Goal: Task Accomplishment & Management: Use online tool/utility

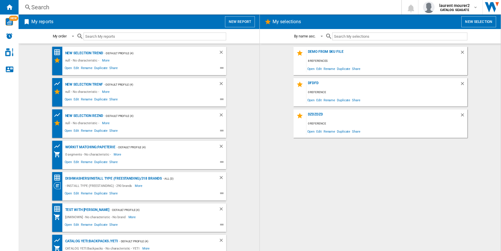
click at [245, 20] on button "New report" at bounding box center [240, 21] width 30 height 11
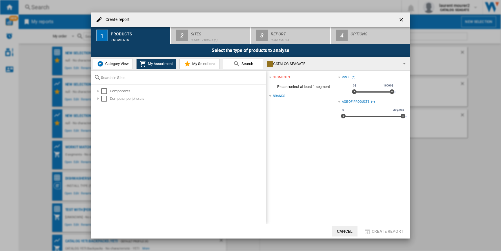
click at [107, 64] on span "Category View" at bounding box center [116, 63] width 25 height 4
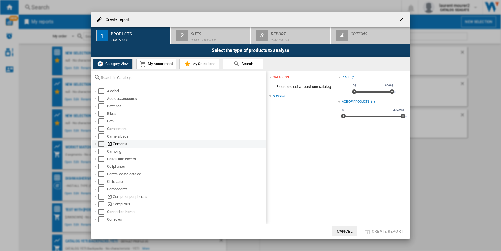
click at [95, 145] on div at bounding box center [95, 144] width 6 height 6
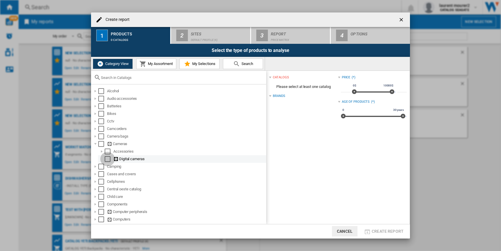
click at [108, 160] on div "Select" at bounding box center [108, 159] width 6 height 6
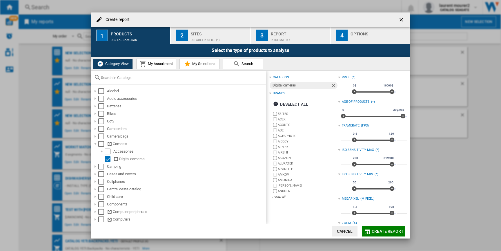
click at [382, 227] on button "Create report" at bounding box center [383, 231] width 43 height 10
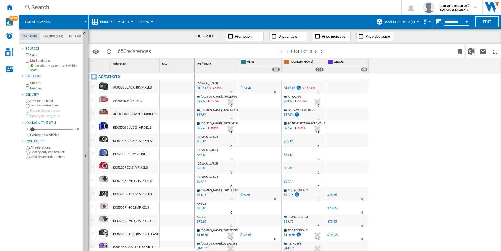
click at [108, 21] on span "Price" at bounding box center [104, 22] width 9 height 4
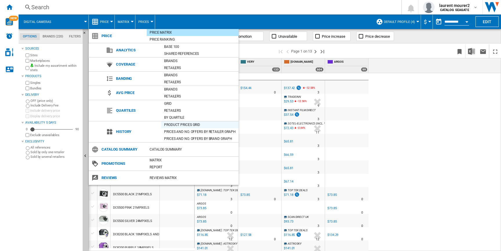
click at [174, 127] on div "Product prices grid" at bounding box center [199, 125] width 77 height 6
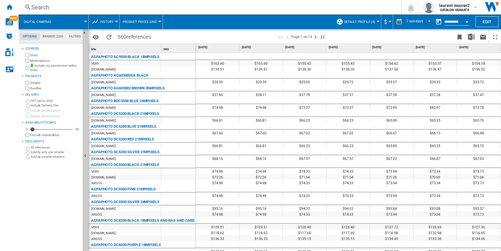
click at [46, 25] on button "Digital cameras" at bounding box center [40, 21] width 33 height 14
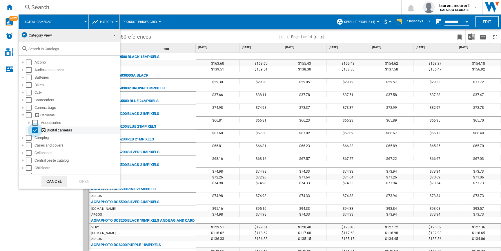
click at [35, 130] on div "Select" at bounding box center [35, 130] width 6 height 6
click at [20, 113] on div at bounding box center [23, 115] width 6 height 6
click at [22, 109] on div at bounding box center [23, 108] width 6 height 6
click at [35, 151] on div "Select" at bounding box center [35, 153] width 6 height 6
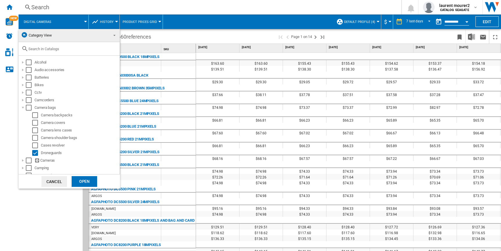
click at [84, 179] on div "Open" at bounding box center [85, 181] width 26 height 11
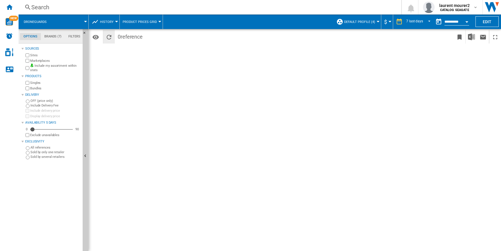
click at [110, 41] on button "Reload" at bounding box center [109, 37] width 12 height 14
click at [59, 22] on span at bounding box center [70, 21] width 31 height 14
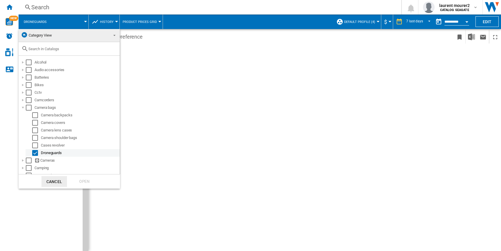
click at [35, 150] on div "Select" at bounding box center [35, 153] width 6 height 6
click at [28, 106] on div "Select" at bounding box center [29, 108] width 6 height 6
click at [77, 179] on div "Open" at bounding box center [85, 181] width 26 height 11
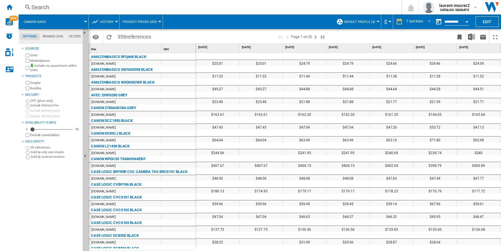
click at [31, 24] on button "Camera bags" at bounding box center [38, 21] width 28 height 14
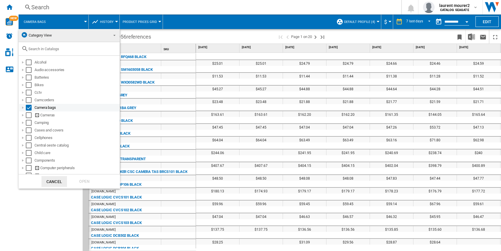
click at [29, 107] on div "Select" at bounding box center [29, 108] width 6 height 6
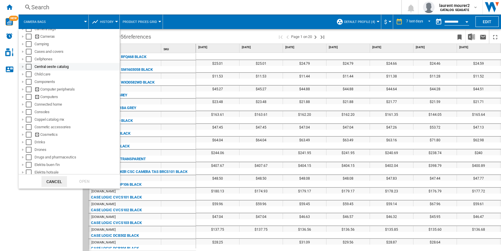
scroll to position [88, 0]
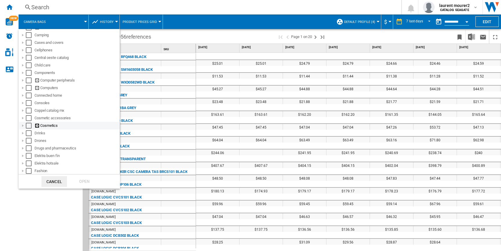
click at [28, 126] on div "Select" at bounding box center [29, 126] width 6 height 6
click at [86, 179] on div "Open" at bounding box center [85, 181] width 26 height 11
